Goal: Navigation & Orientation: Find specific page/section

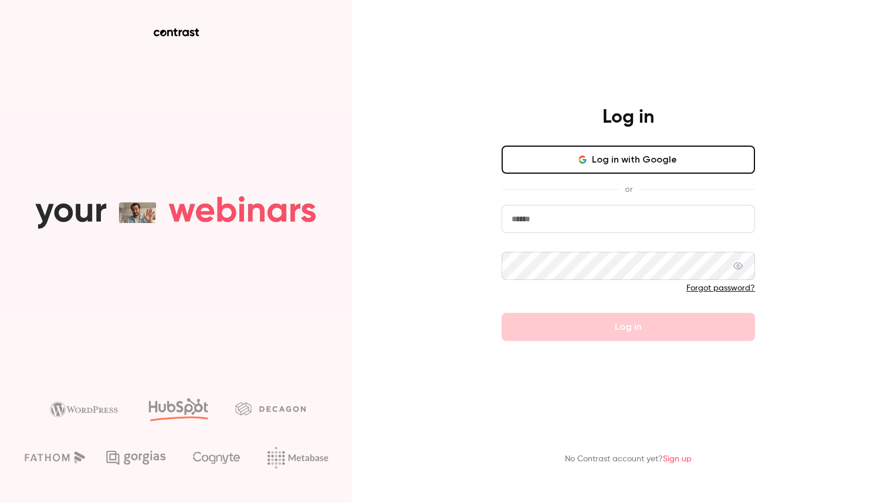
click at [597, 166] on button "Log in with Google" at bounding box center [628, 160] width 253 height 28
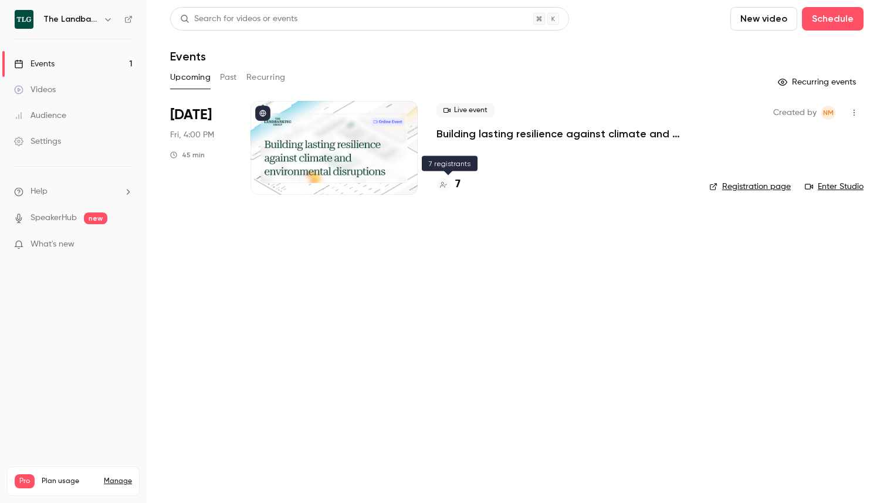
click at [456, 182] on h4 "7" at bounding box center [457, 185] width 5 height 16
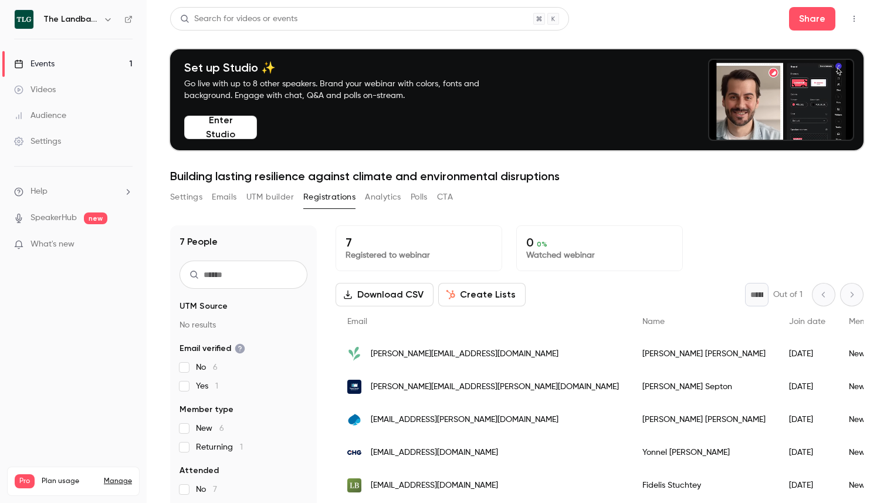
click at [29, 245] on p "What's new" at bounding box center [64, 244] width 100 height 12
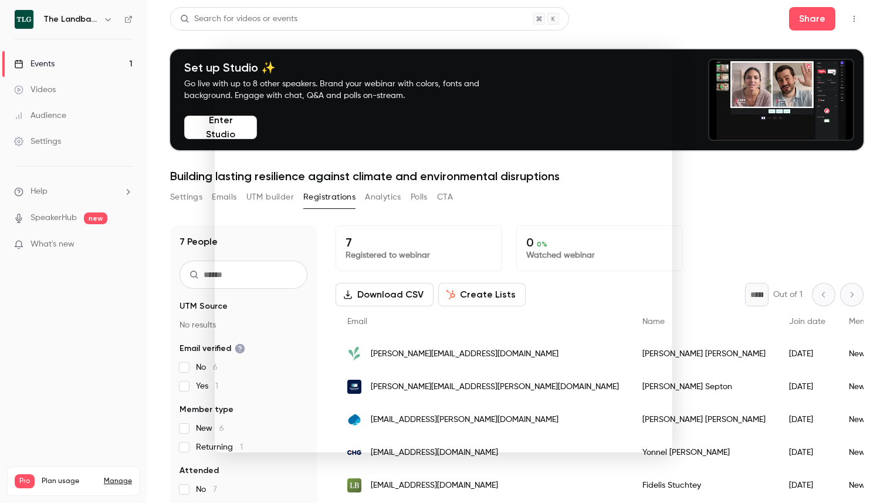
click at [732, 191] on div at bounding box center [443, 251] width 887 height 503
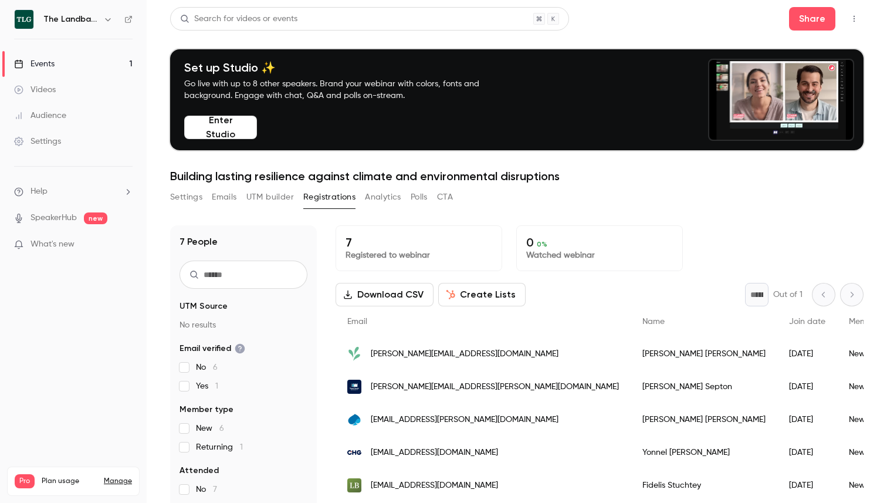
scroll to position [57, 0]
